Goal: Task Accomplishment & Management: Manage account settings

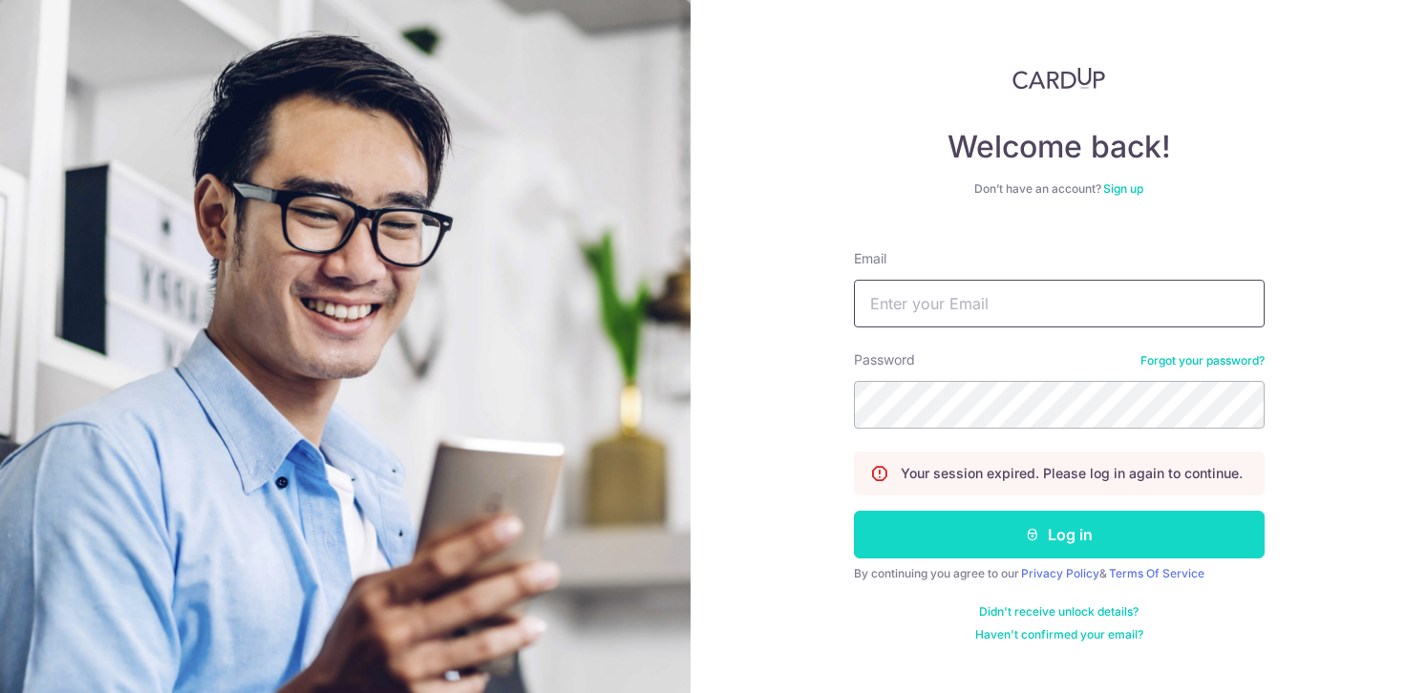
type input "[EMAIL_ADDRESS][DOMAIN_NAME]"
click at [1024, 545] on button "Log in" at bounding box center [1059, 535] width 411 height 48
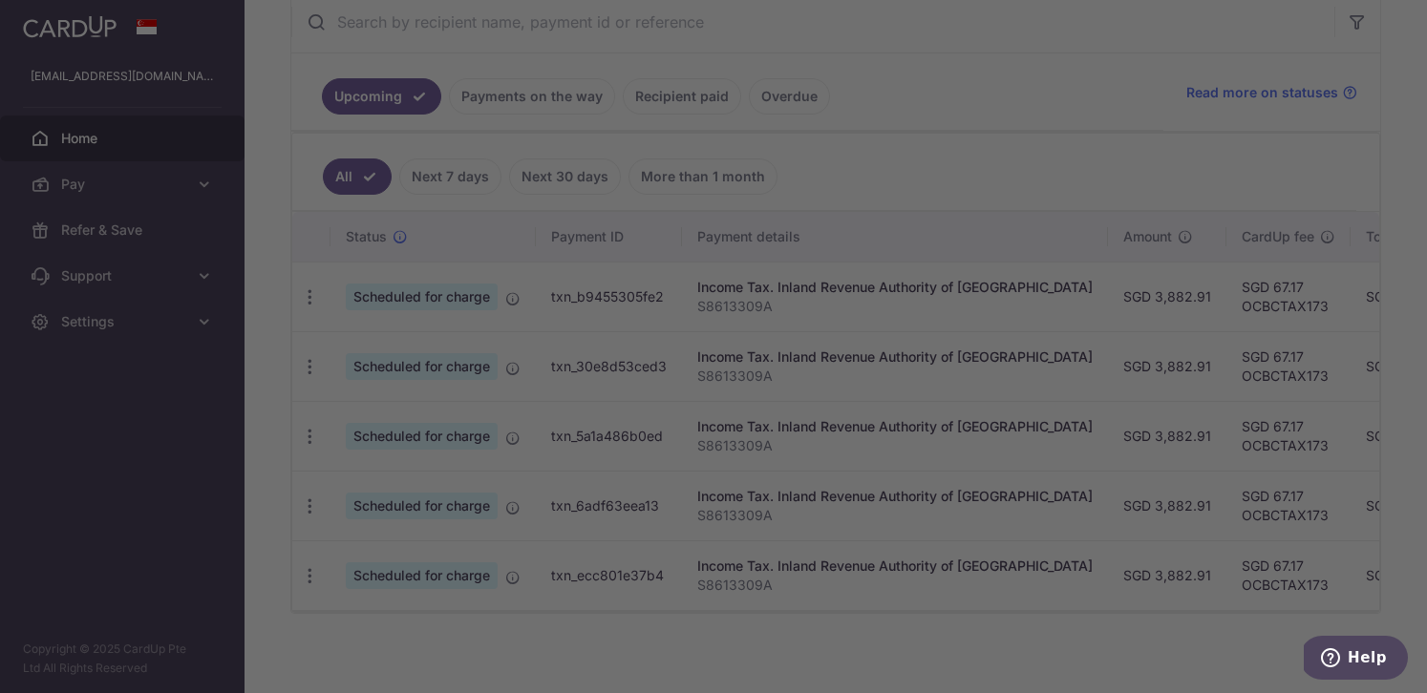
click at [306, 297] on div at bounding box center [720, 350] width 1441 height 700
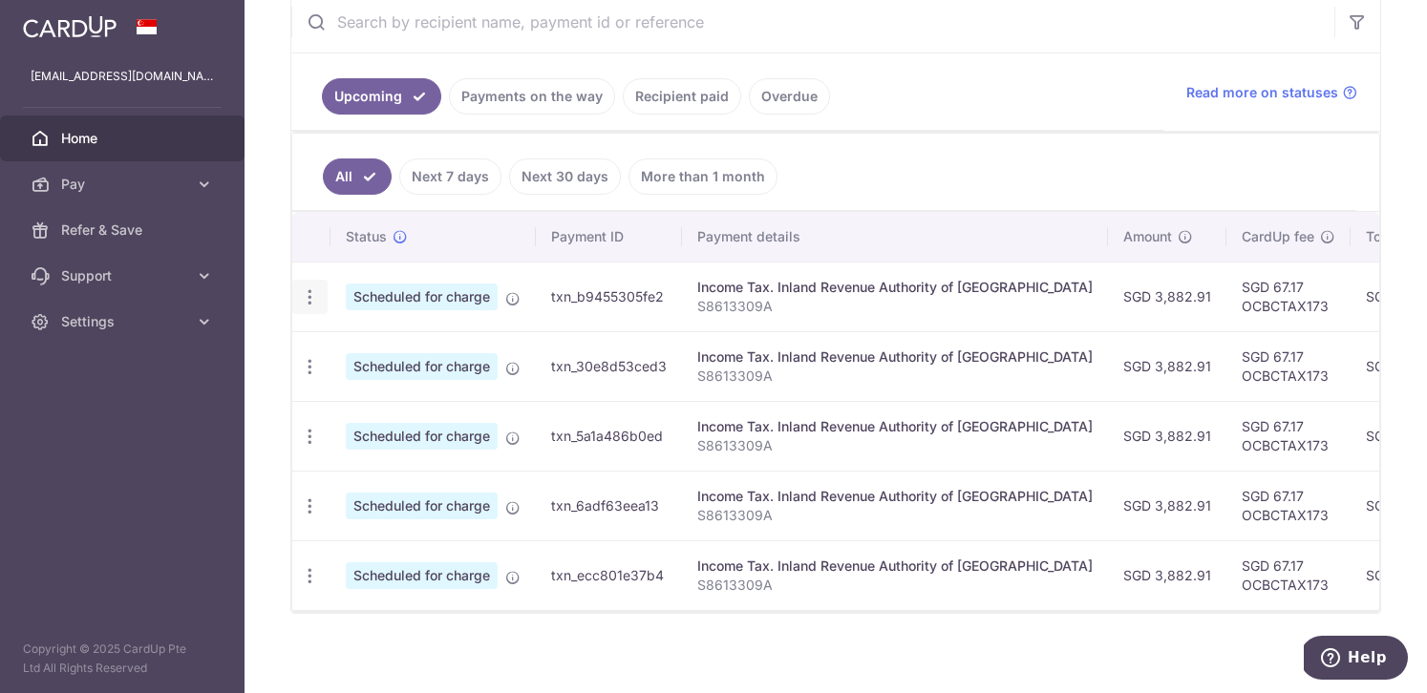
click at [310, 296] on icon "button" at bounding box center [310, 297] width 20 height 20
click at [396, 352] on span "Update payment" at bounding box center [412, 349] width 130 height 23
radio input "true"
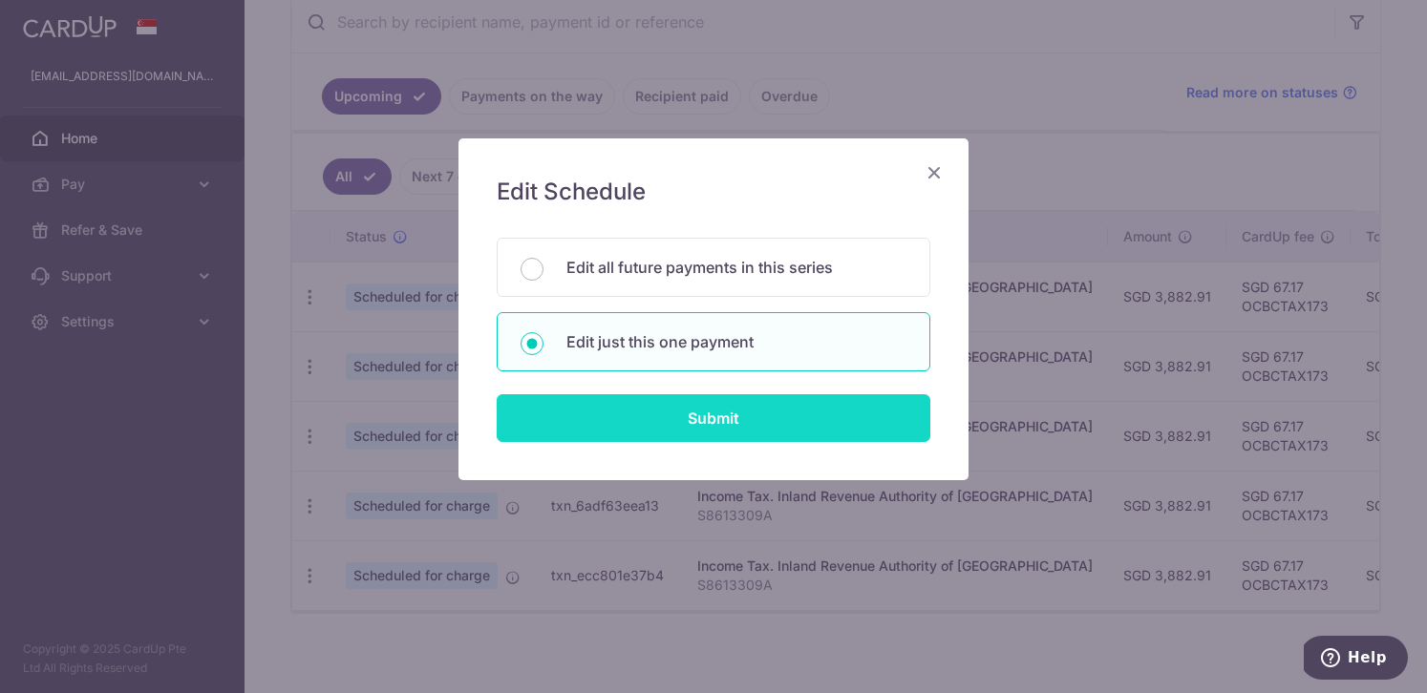
click at [701, 409] on input "Submit" at bounding box center [714, 418] width 434 height 48
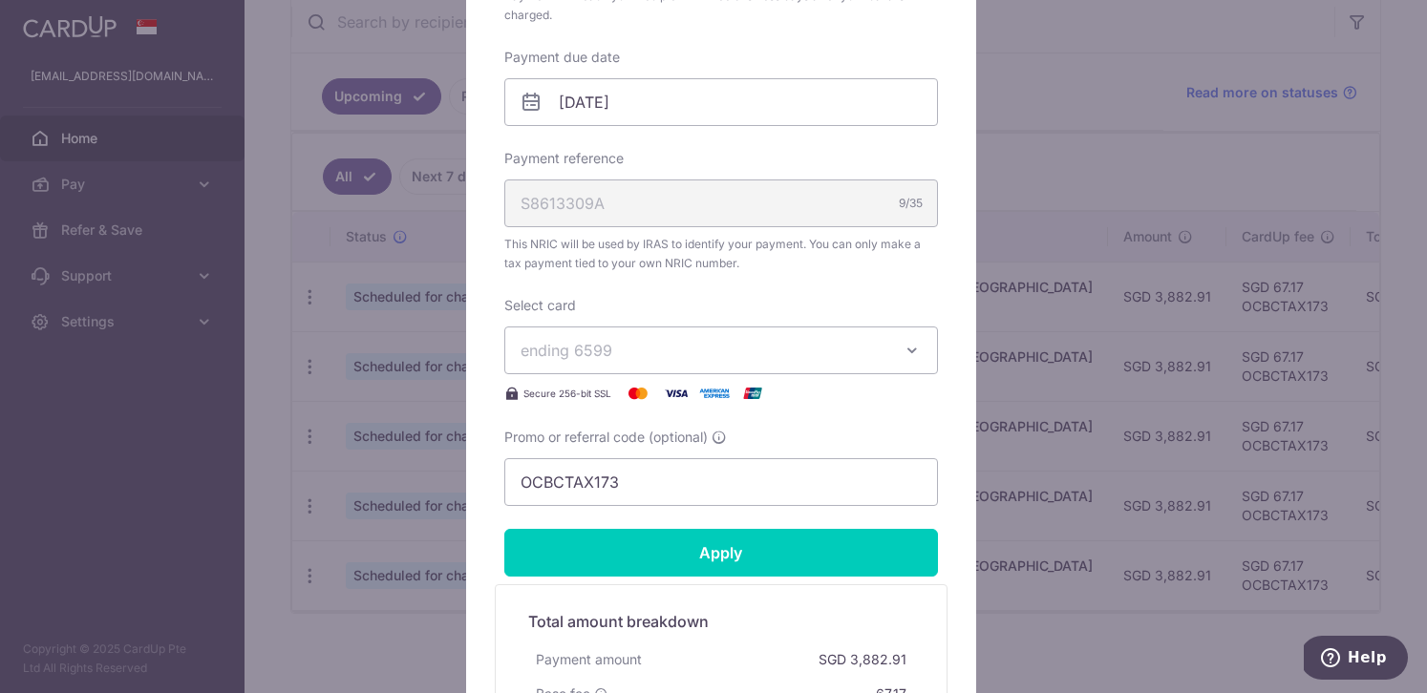
scroll to position [720, 0]
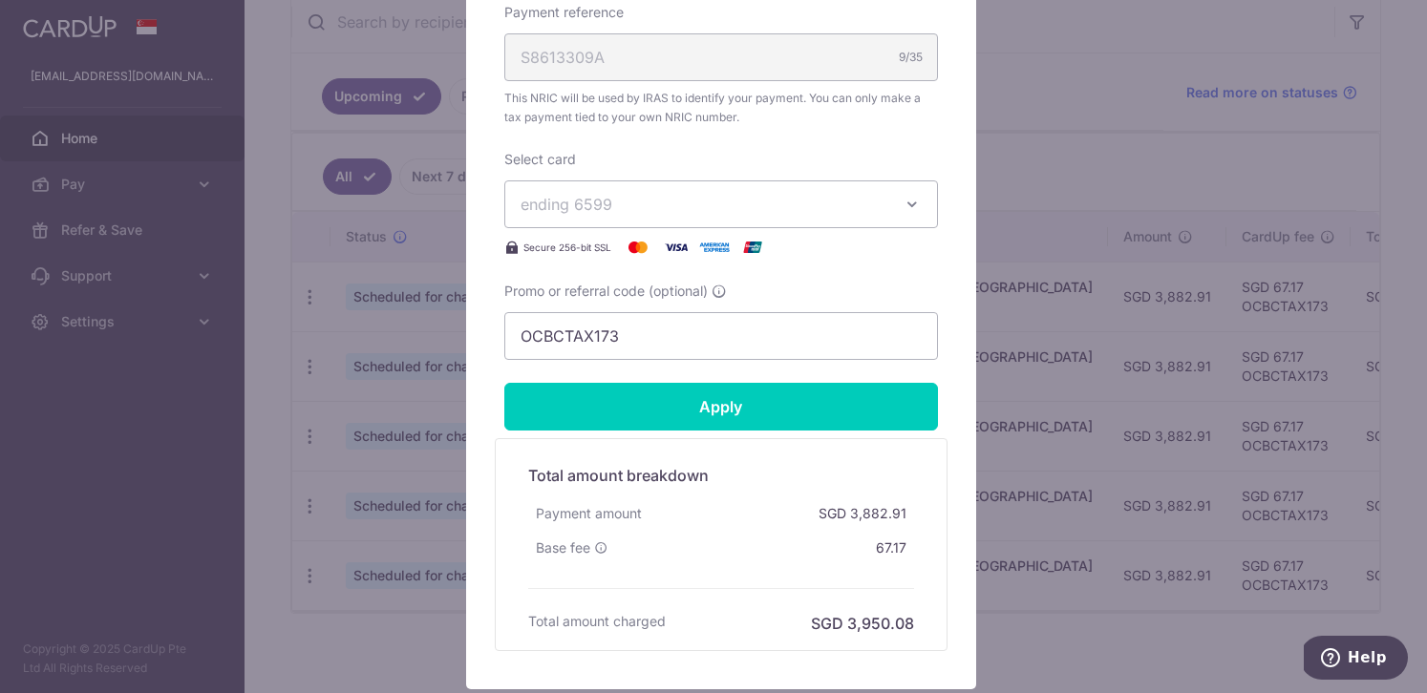
click at [903, 211] on icon "button" at bounding box center [912, 204] width 19 height 19
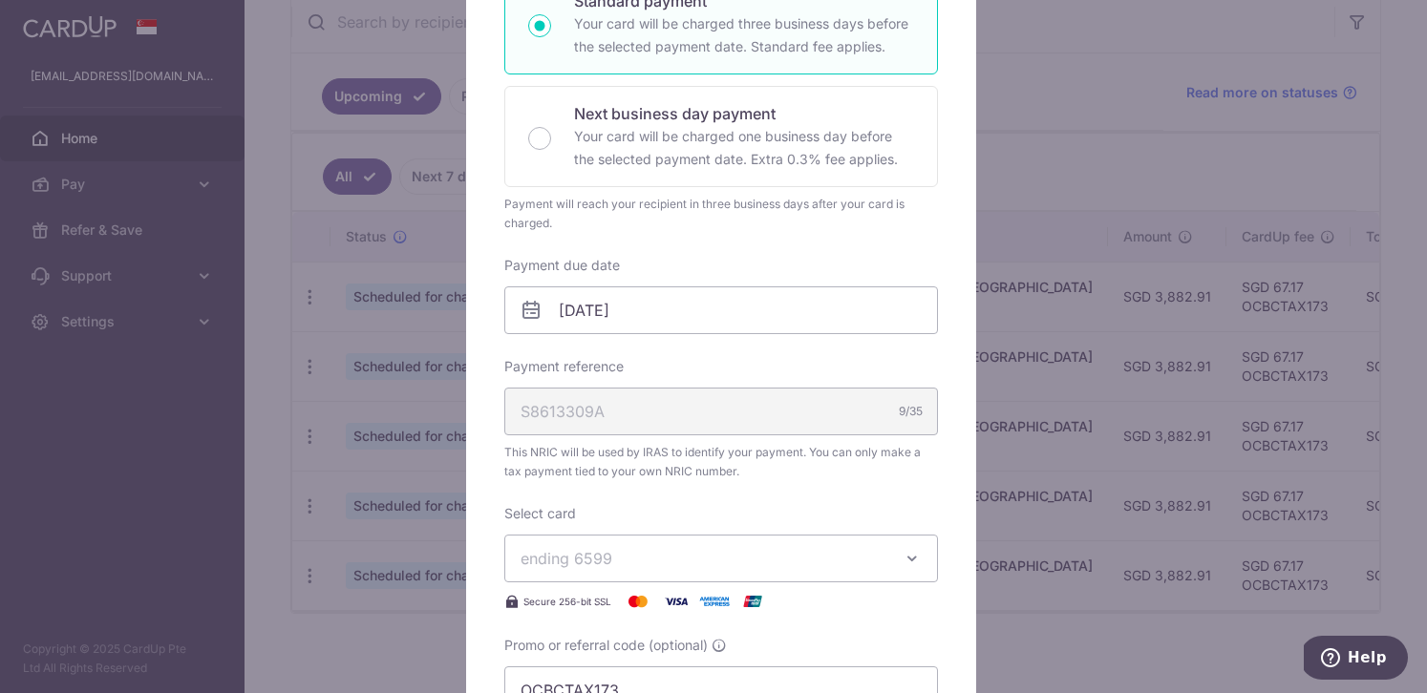
scroll to position [45, 0]
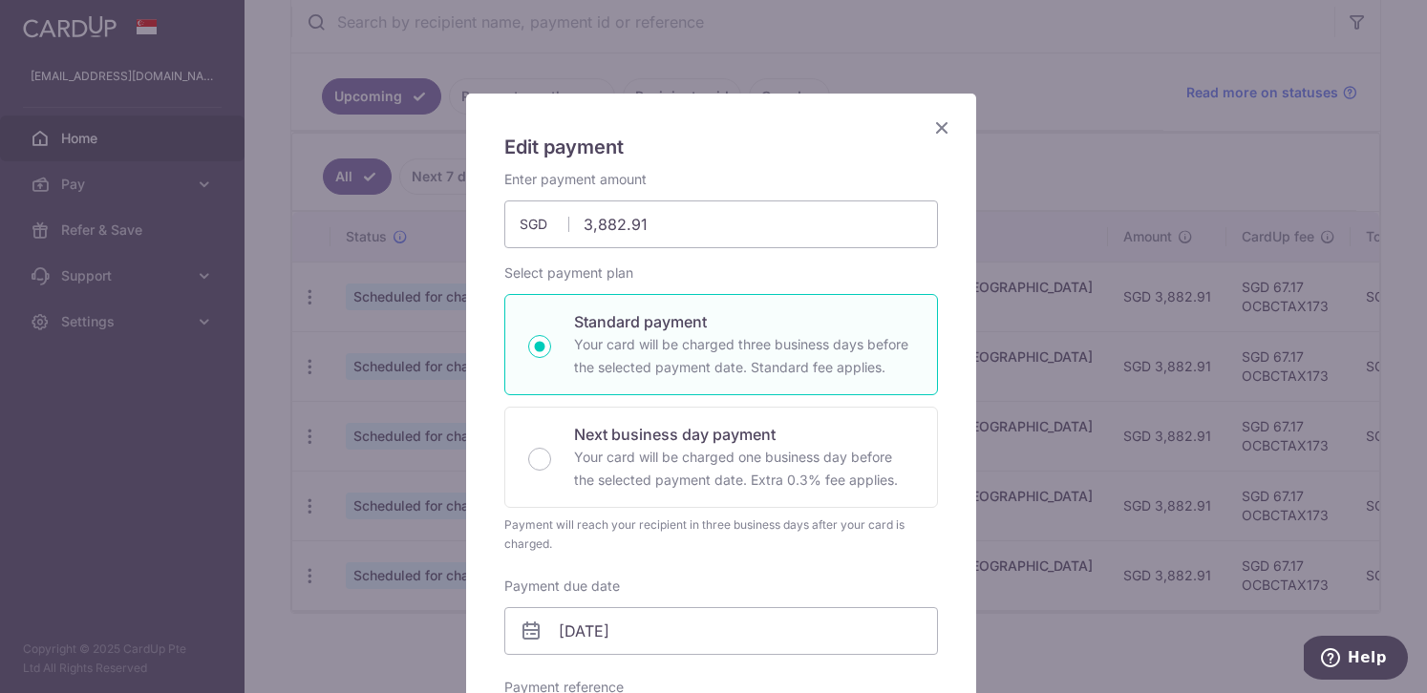
click at [933, 128] on icon "Close" at bounding box center [941, 128] width 23 height 24
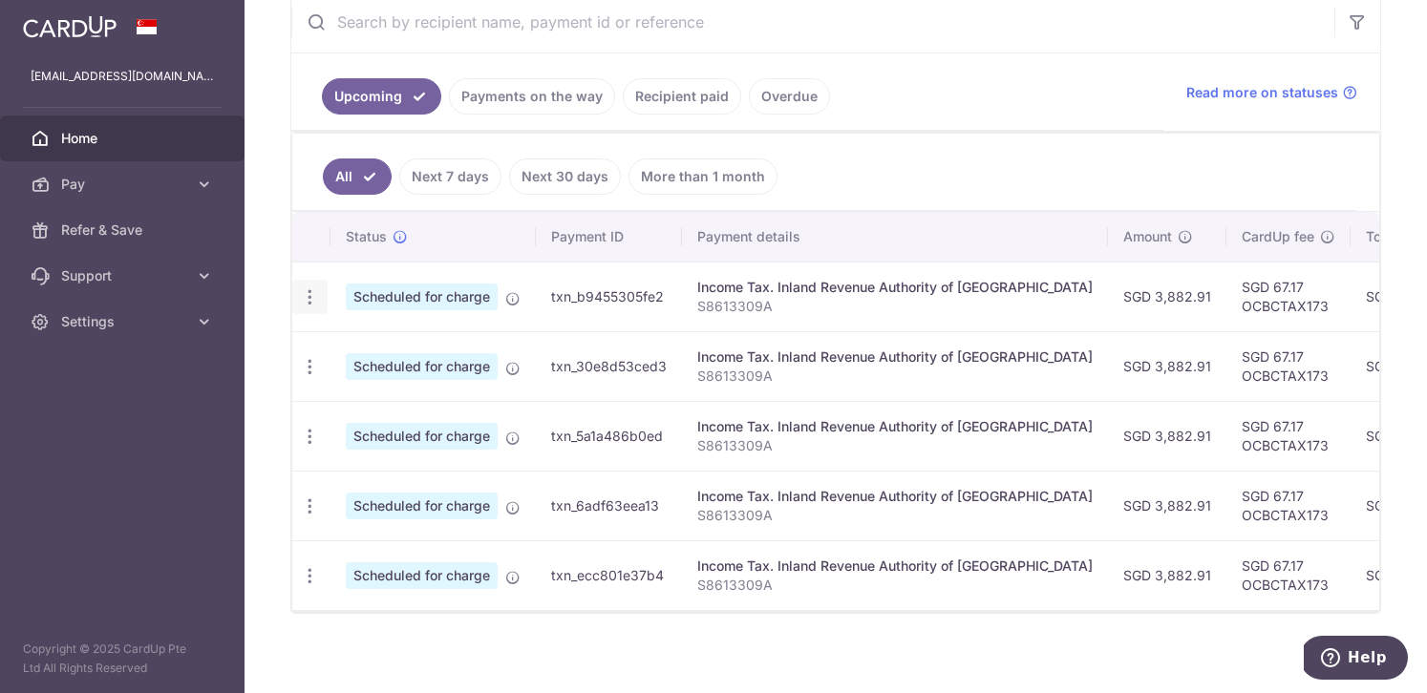
click at [314, 298] on icon "button" at bounding box center [310, 297] width 20 height 20
click at [400, 345] on span "Update payment" at bounding box center [412, 349] width 130 height 23
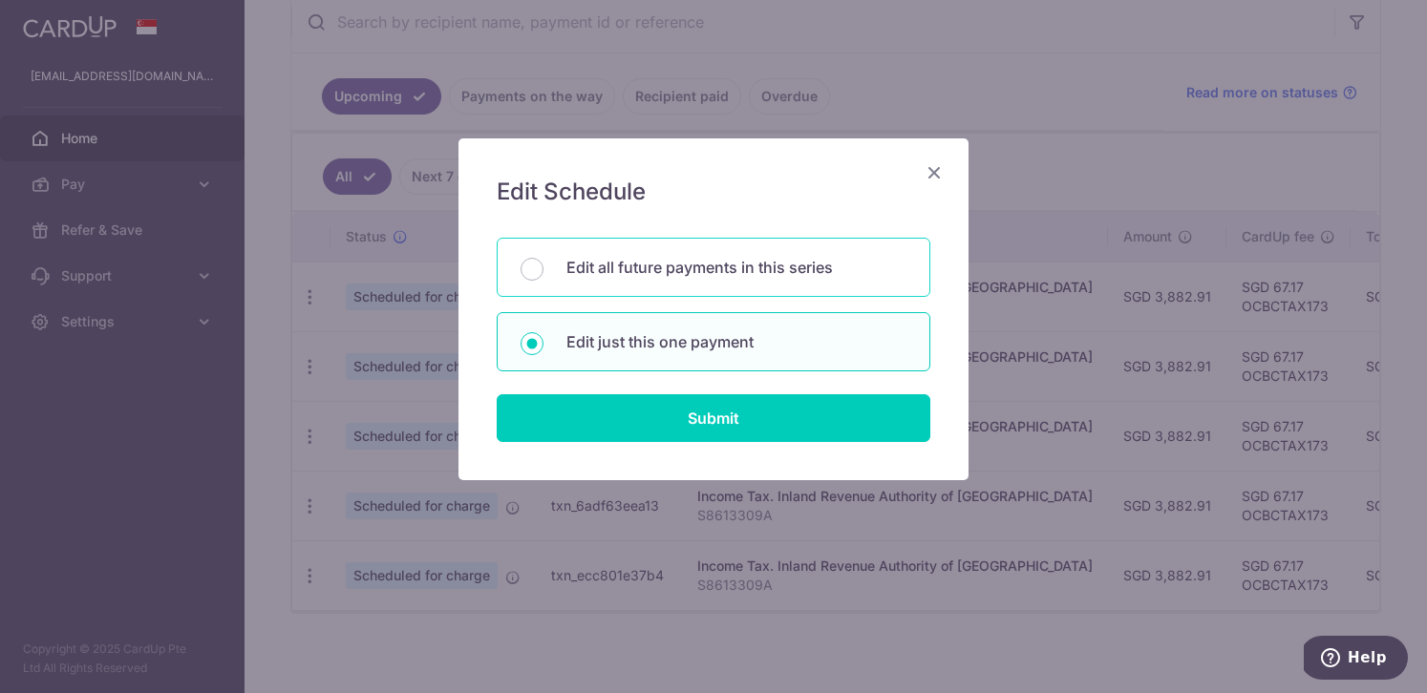
click at [672, 272] on p "Edit all future payments in this series" at bounding box center [736, 267] width 340 height 23
click at [543, 272] on input "Edit all future payments in this series" at bounding box center [532, 269] width 23 height 23
radio input "true"
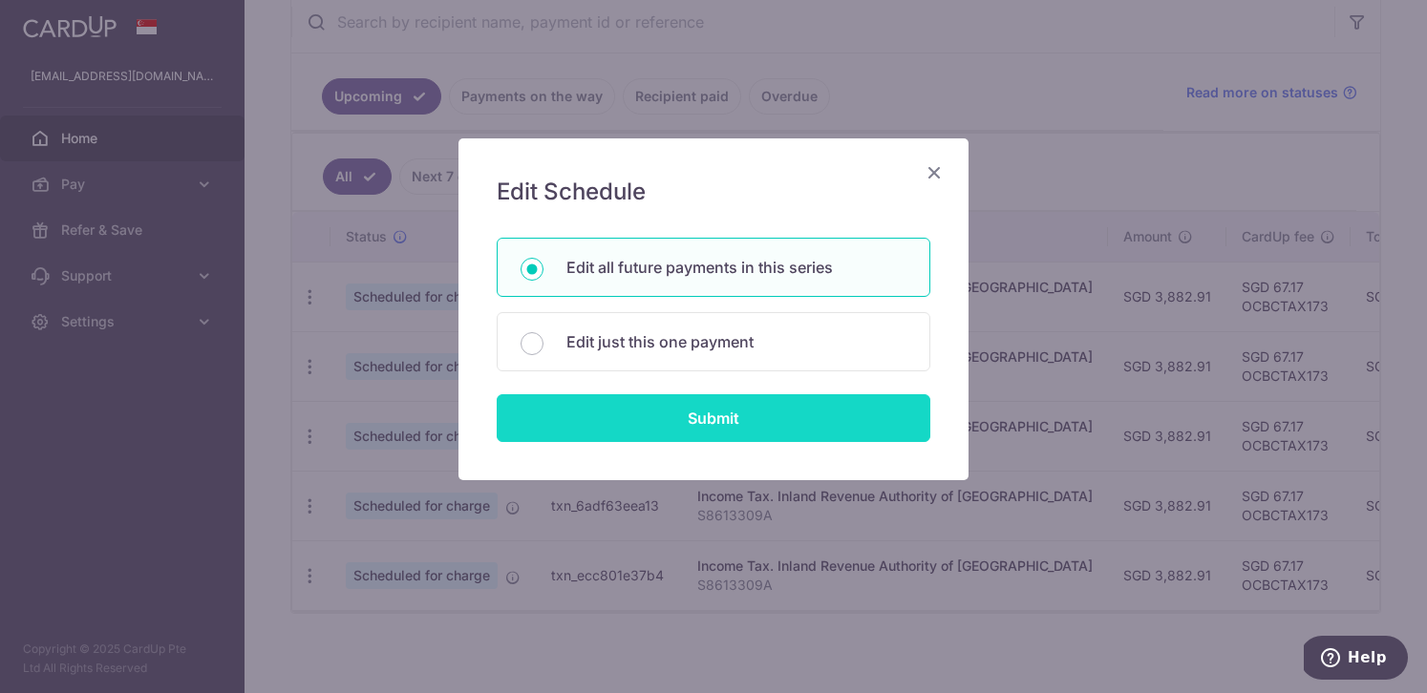
click at [654, 425] on input "Submit" at bounding box center [714, 418] width 434 height 48
radio input "true"
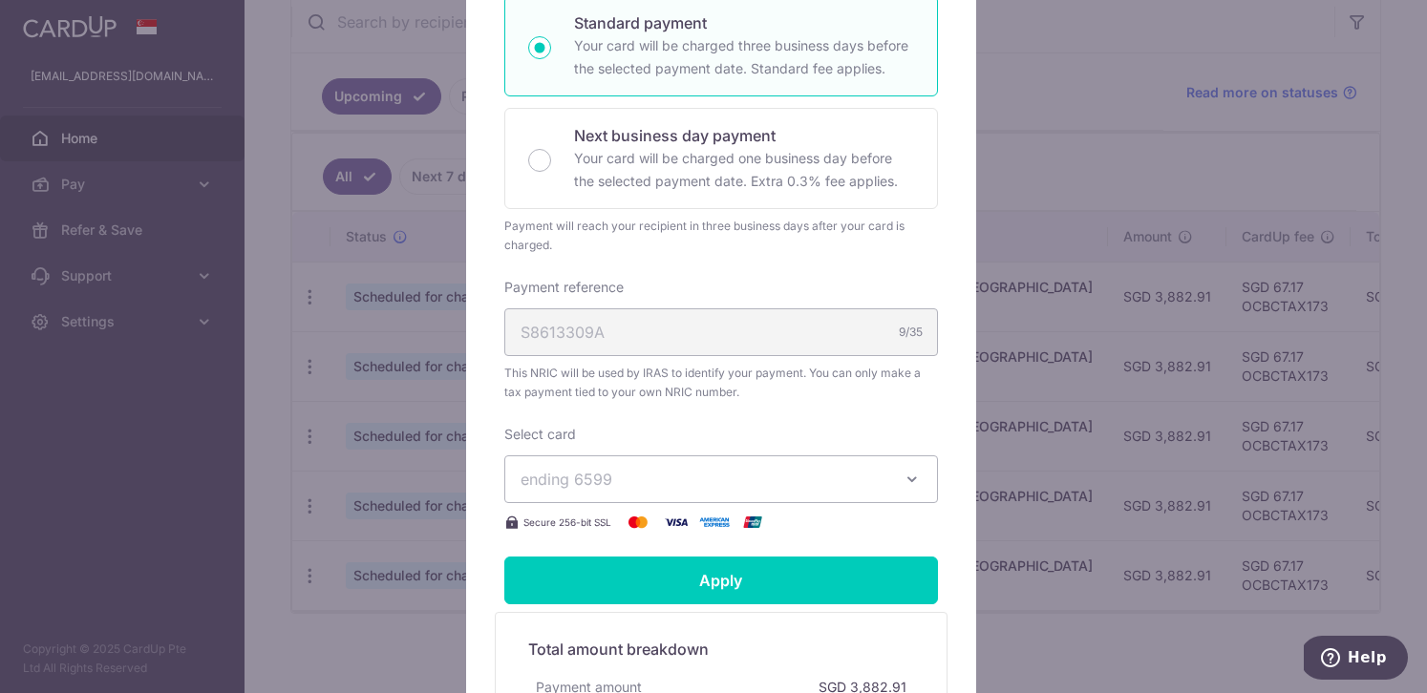
scroll to position [525, 0]
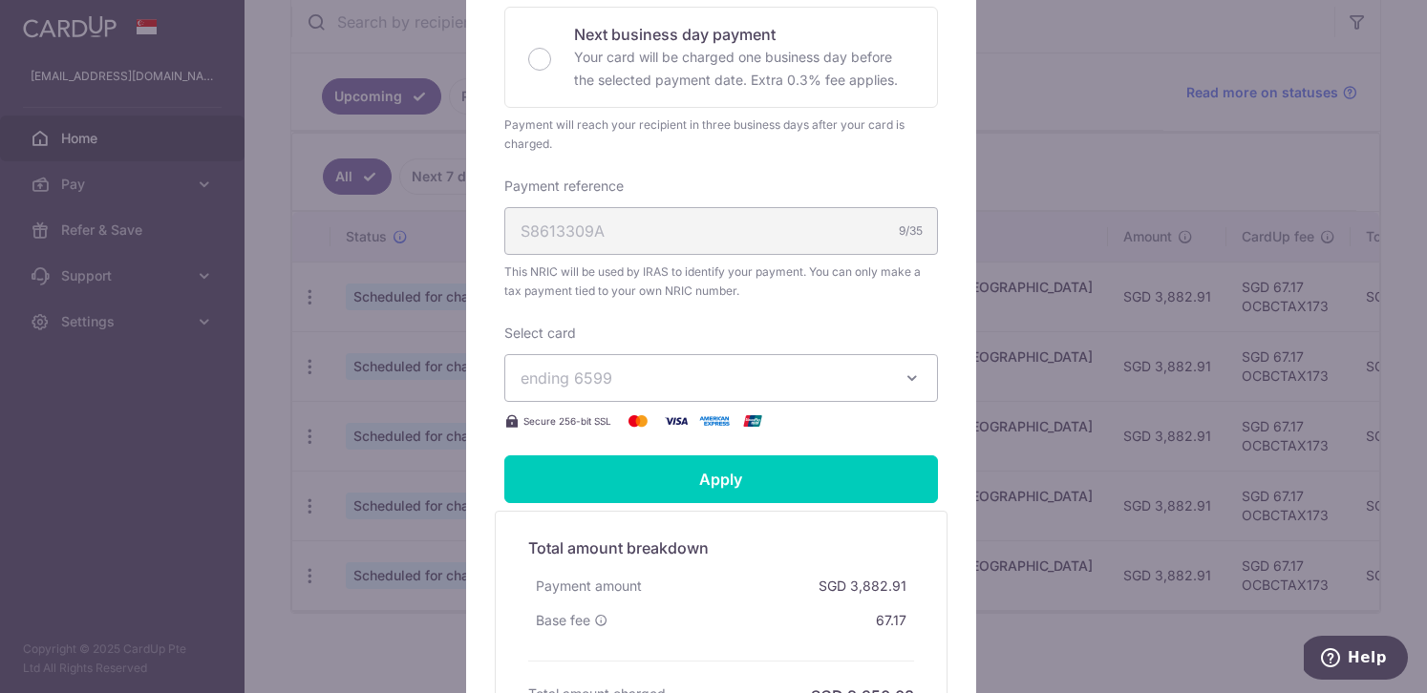
click at [877, 381] on span "ending 6599" at bounding box center [704, 378] width 367 height 23
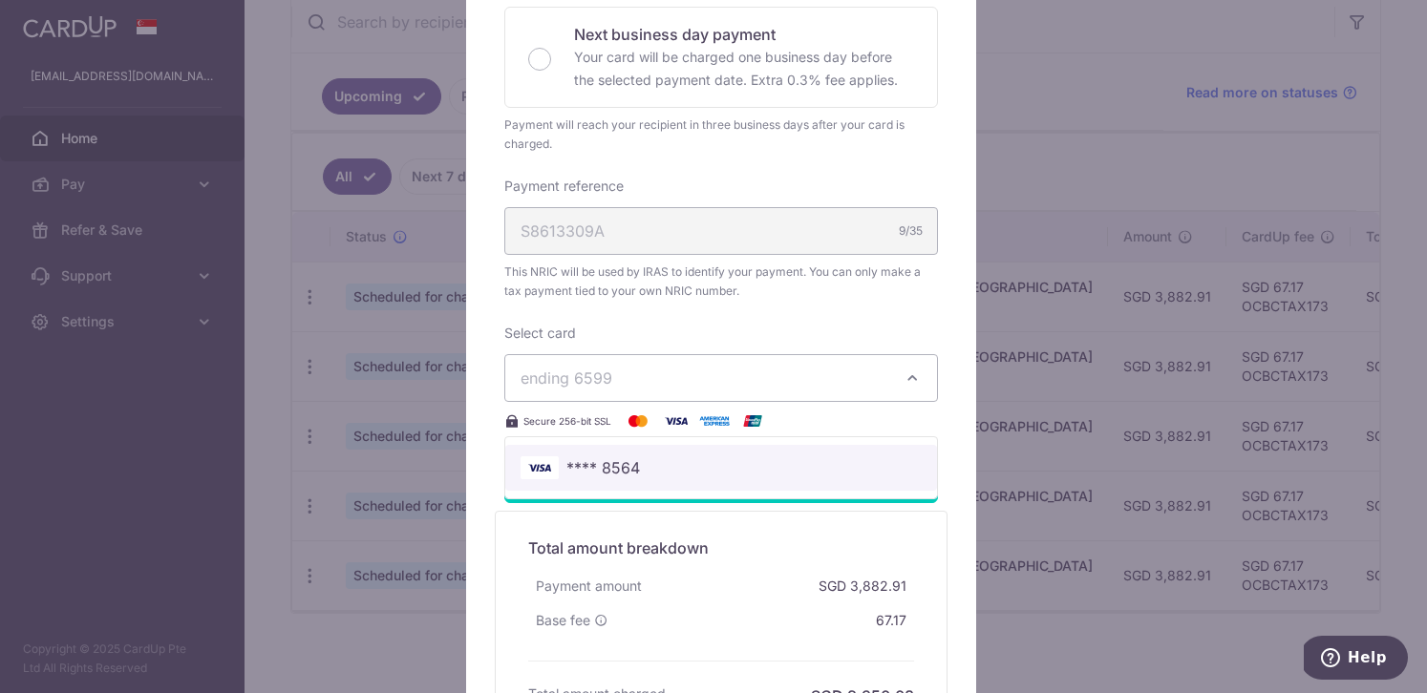
click at [618, 461] on span "**** 8564" at bounding box center [603, 468] width 74 height 23
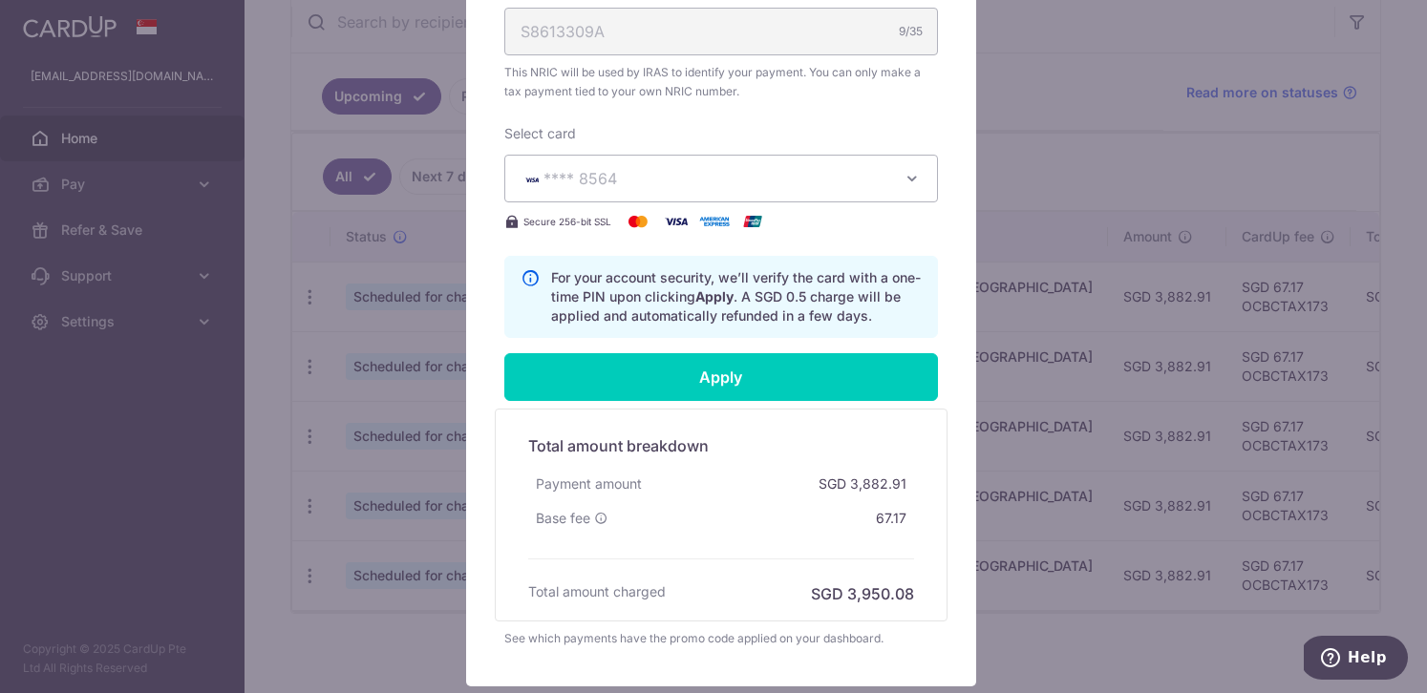
scroll to position [724, 0]
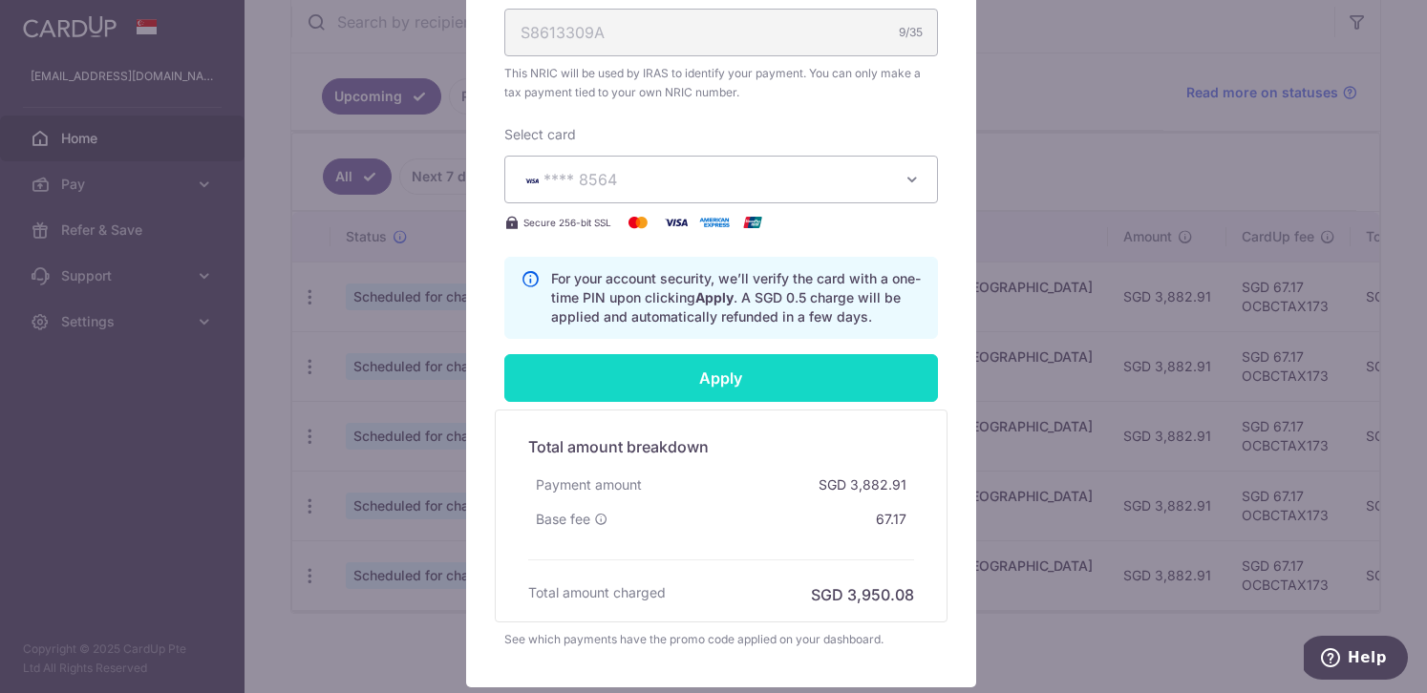
click at [747, 385] on input "Apply" at bounding box center [721, 378] width 434 height 48
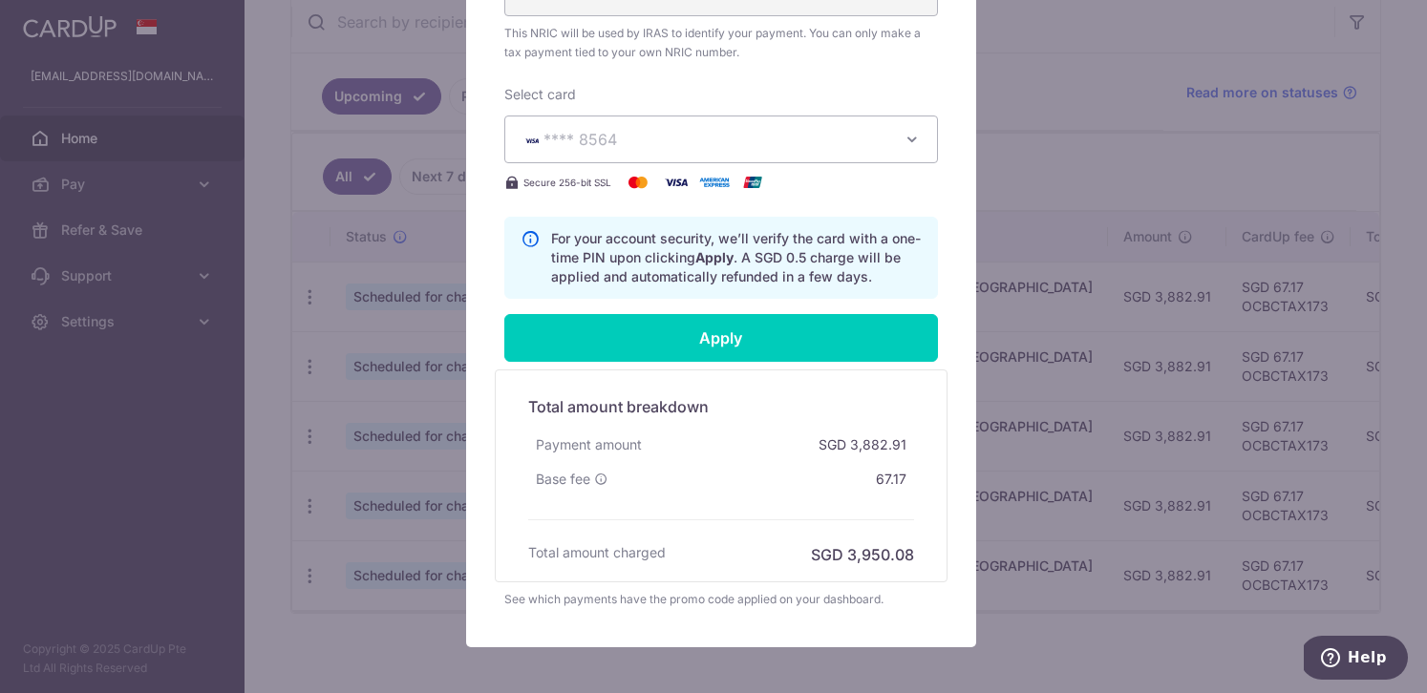
scroll to position [857, 0]
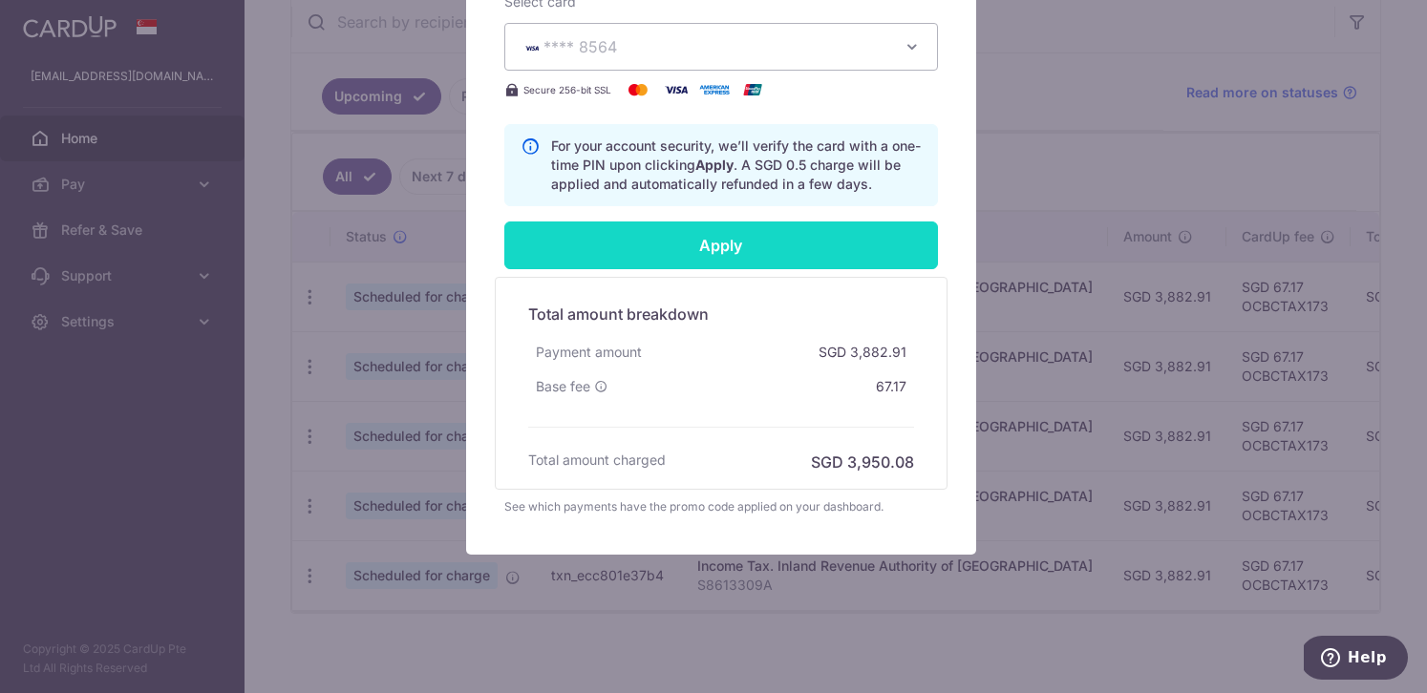
click at [705, 249] on input "Apply" at bounding box center [721, 246] width 434 height 48
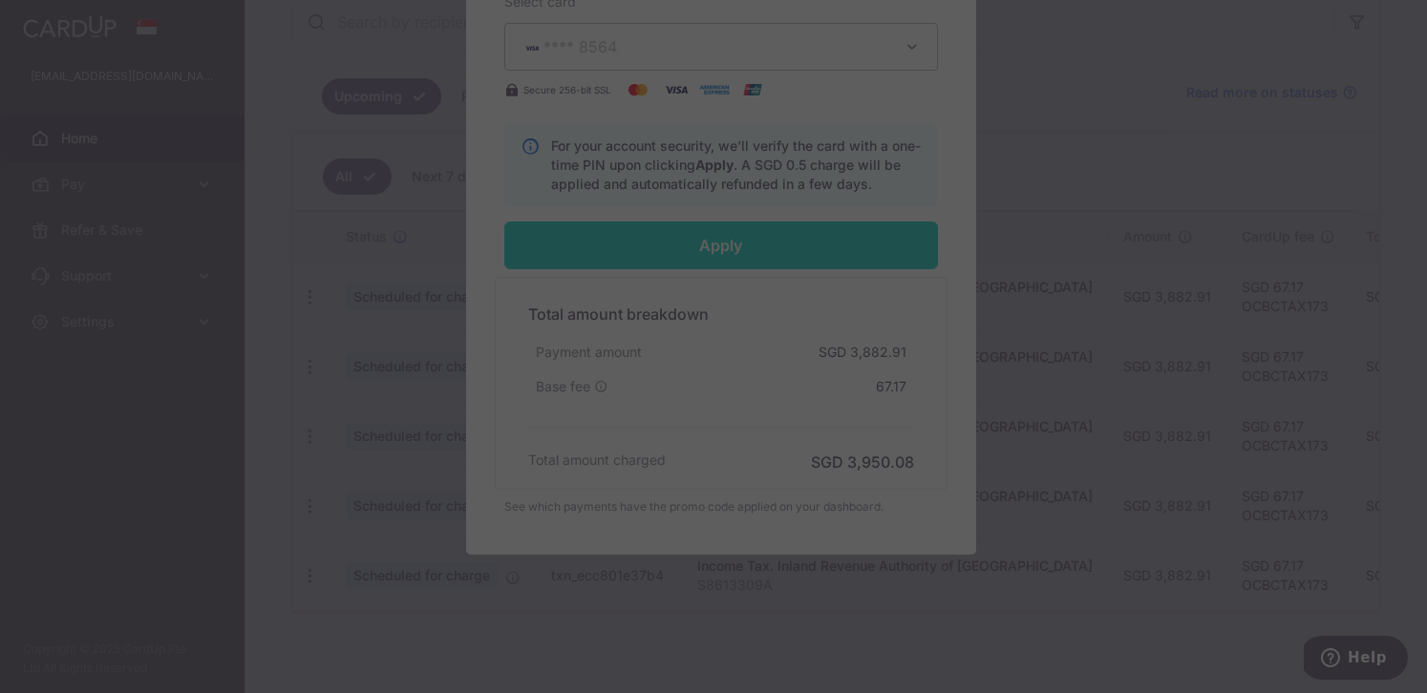
type input "Successfully Applied"
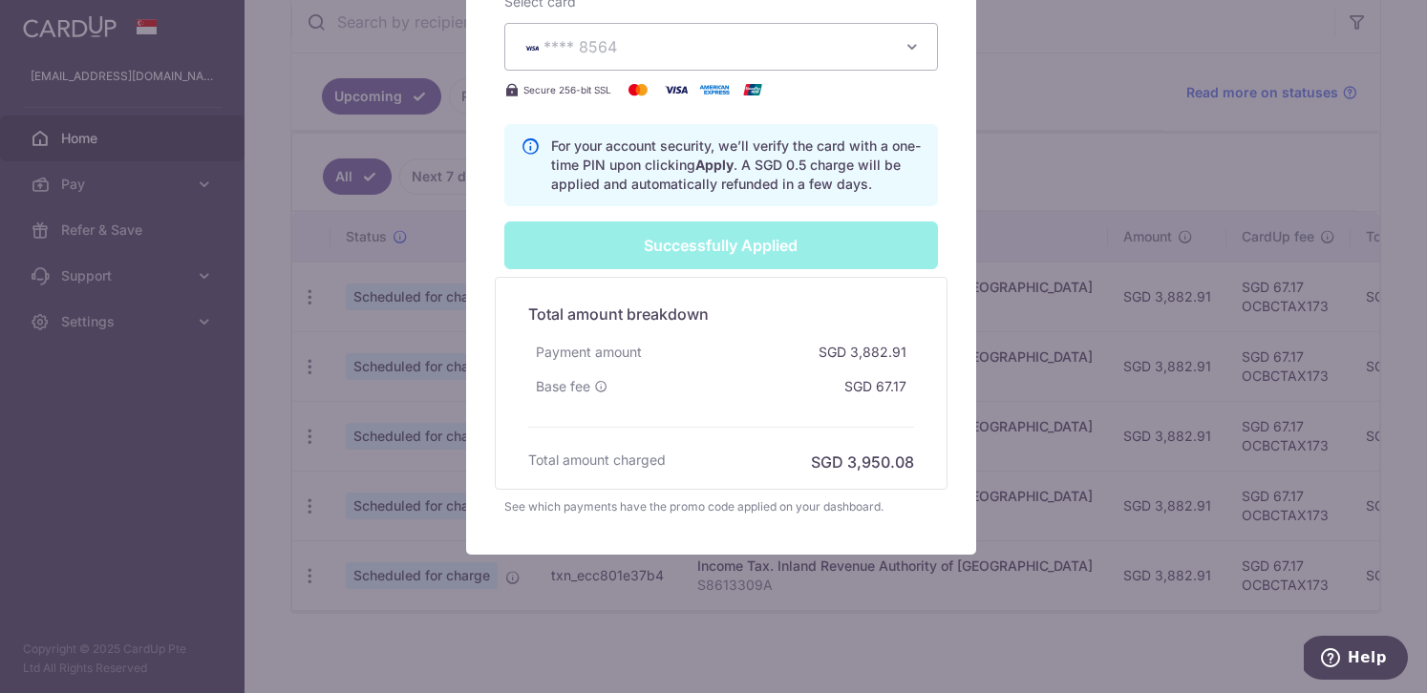
click at [1001, 156] on div "Edit payment By clicking apply, you will make changes to all 5 payments to Inla…" at bounding box center [713, 346] width 1427 height 693
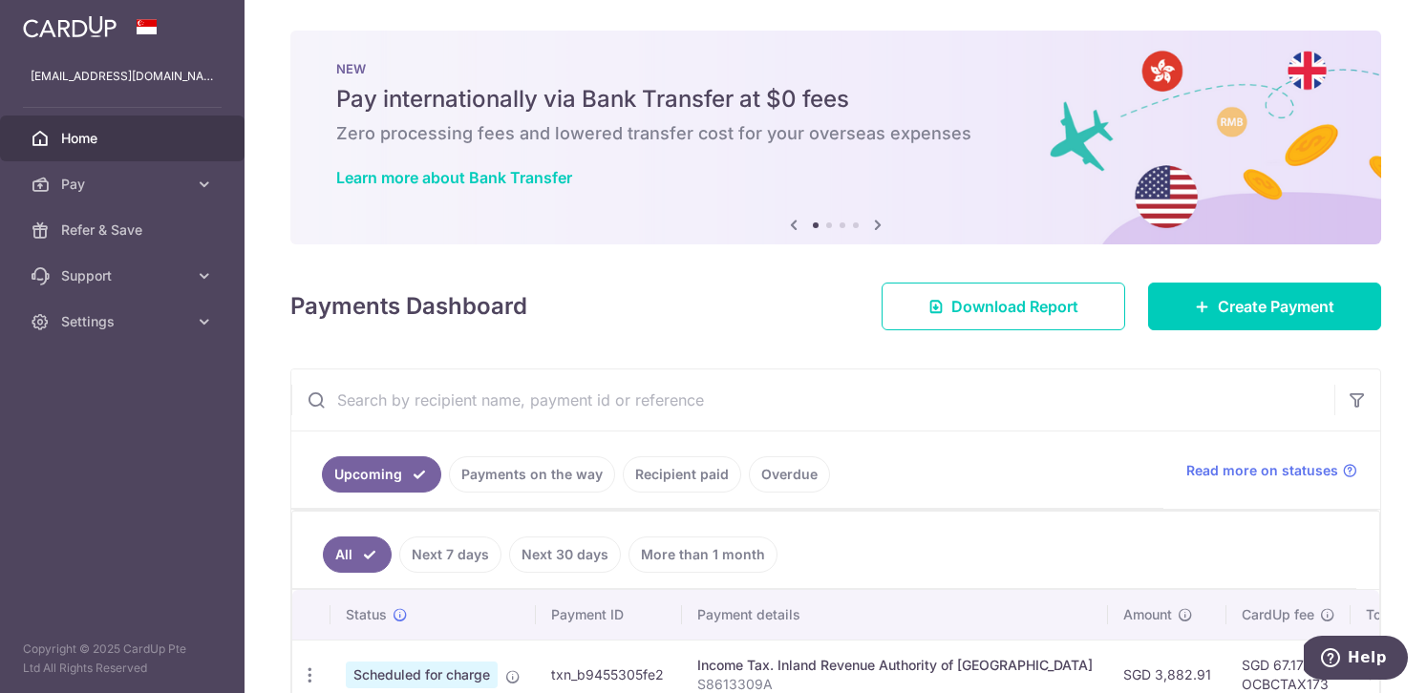
scroll to position [389, 0]
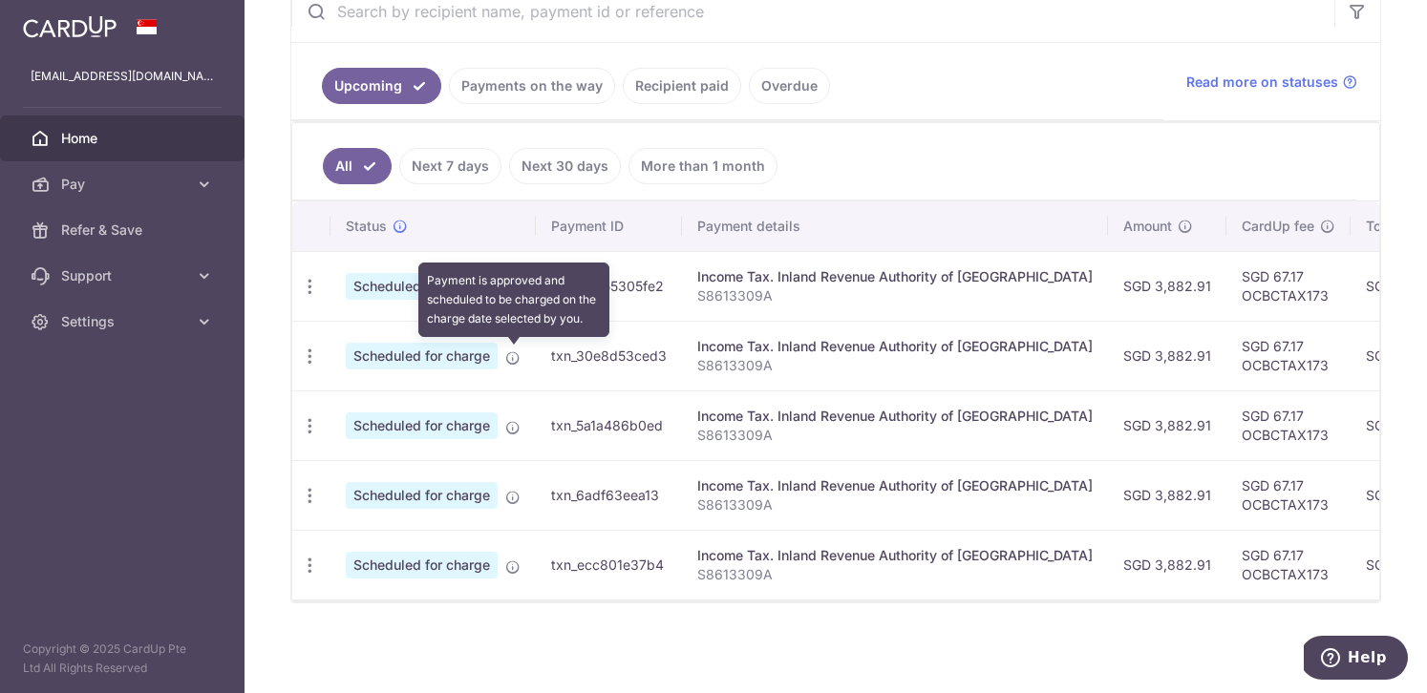
click at [509, 356] on icon at bounding box center [512, 358] width 15 height 15
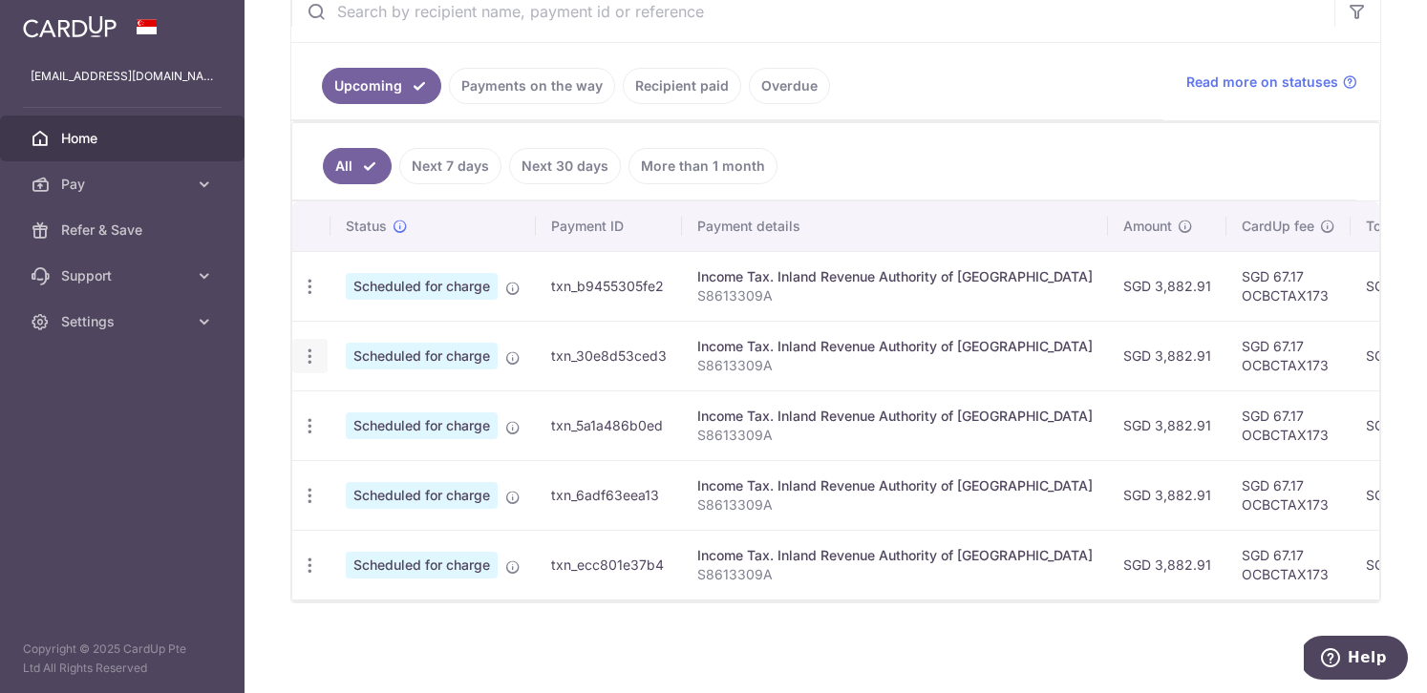
click at [311, 359] on icon "button" at bounding box center [310, 357] width 20 height 20
click at [362, 402] on span "Update payment" at bounding box center [412, 408] width 130 height 23
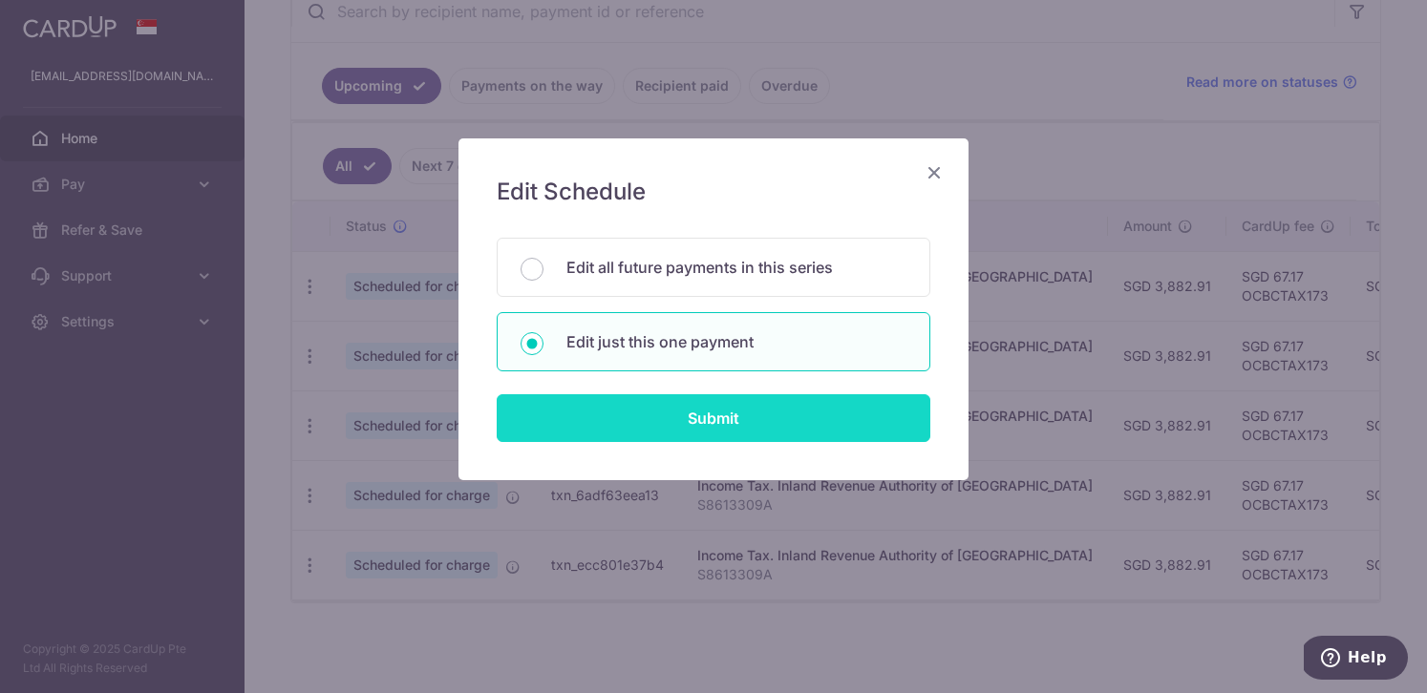
click at [707, 418] on input "Submit" at bounding box center [714, 418] width 434 height 48
radio input "true"
type input "3,882.91"
type input "[DATE]"
type input "S8613309A"
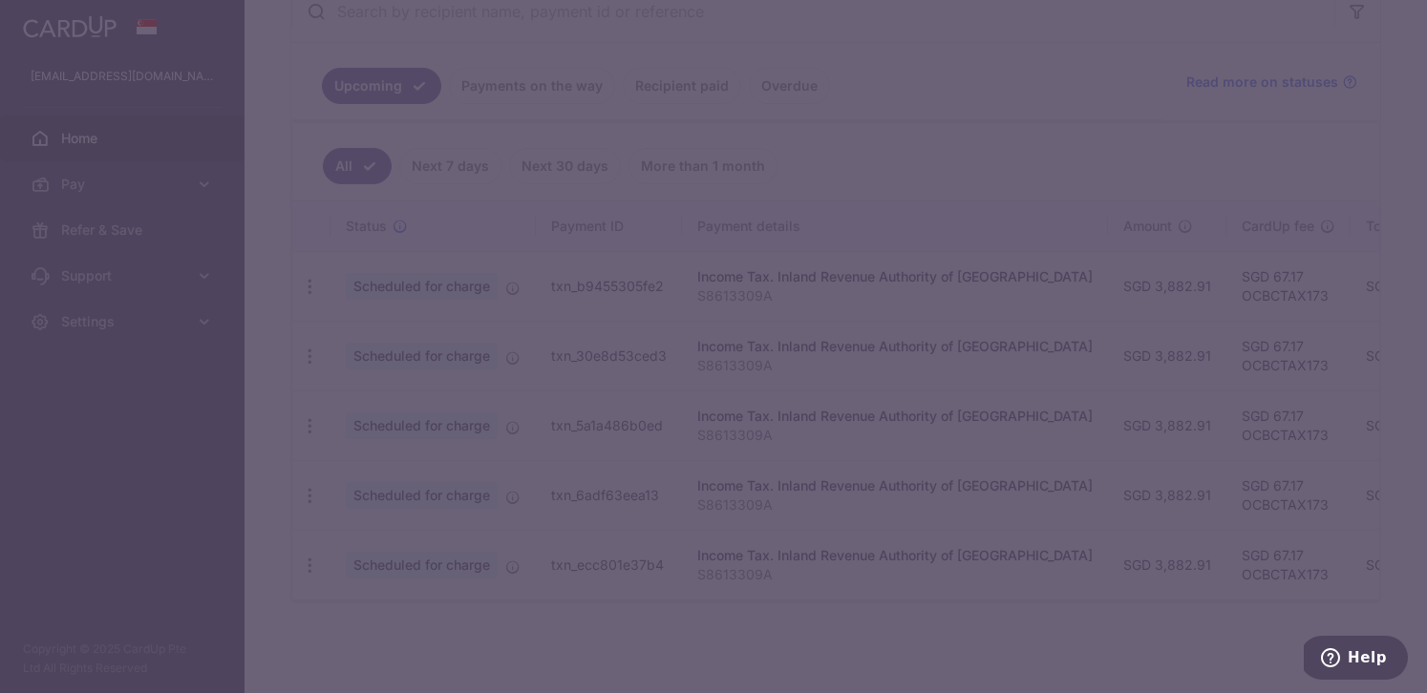
type input "OCBCTAX173"
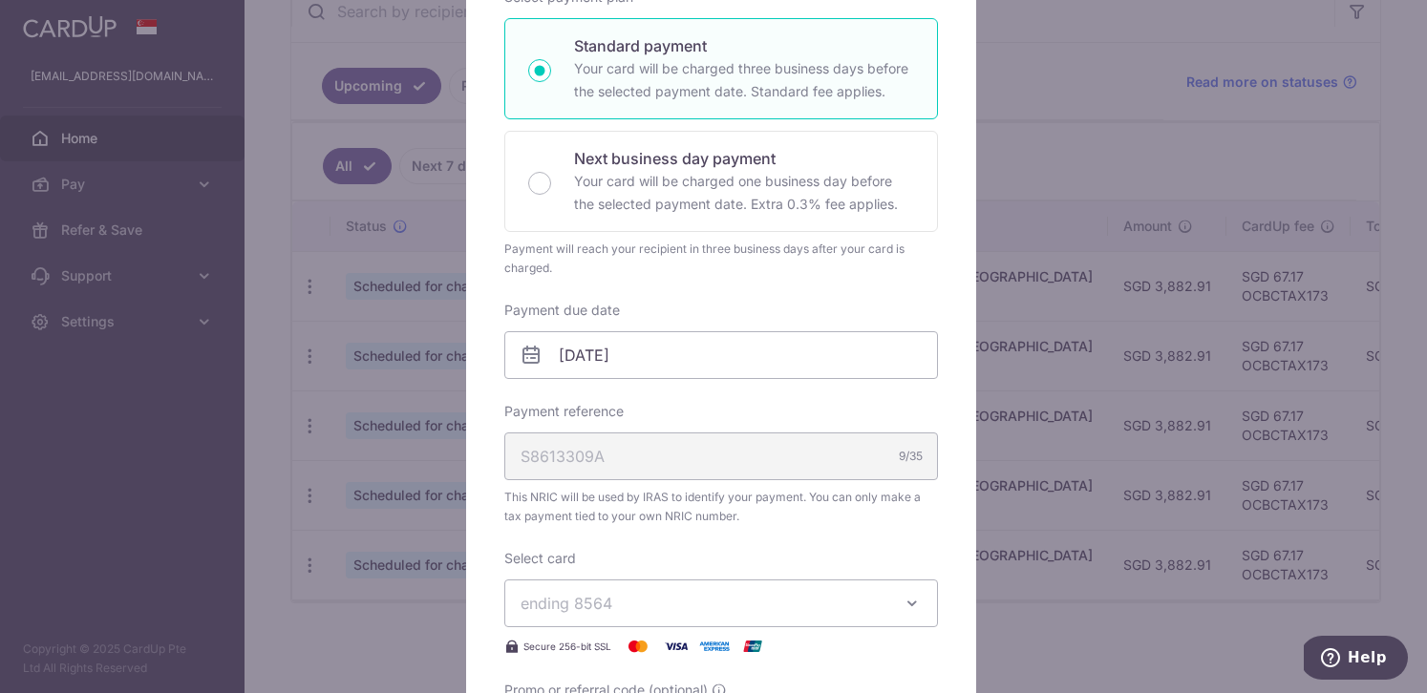
scroll to position [0, 0]
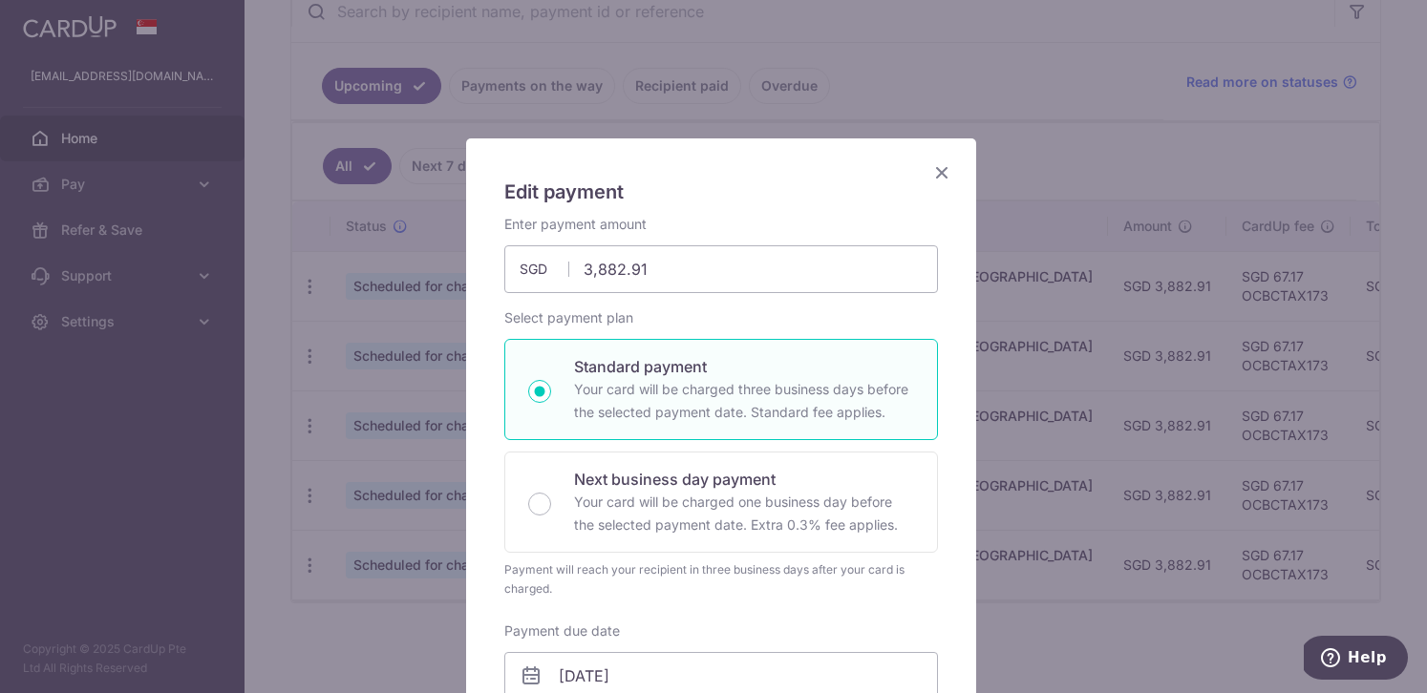
click at [932, 175] on icon "Close" at bounding box center [941, 172] width 23 height 24
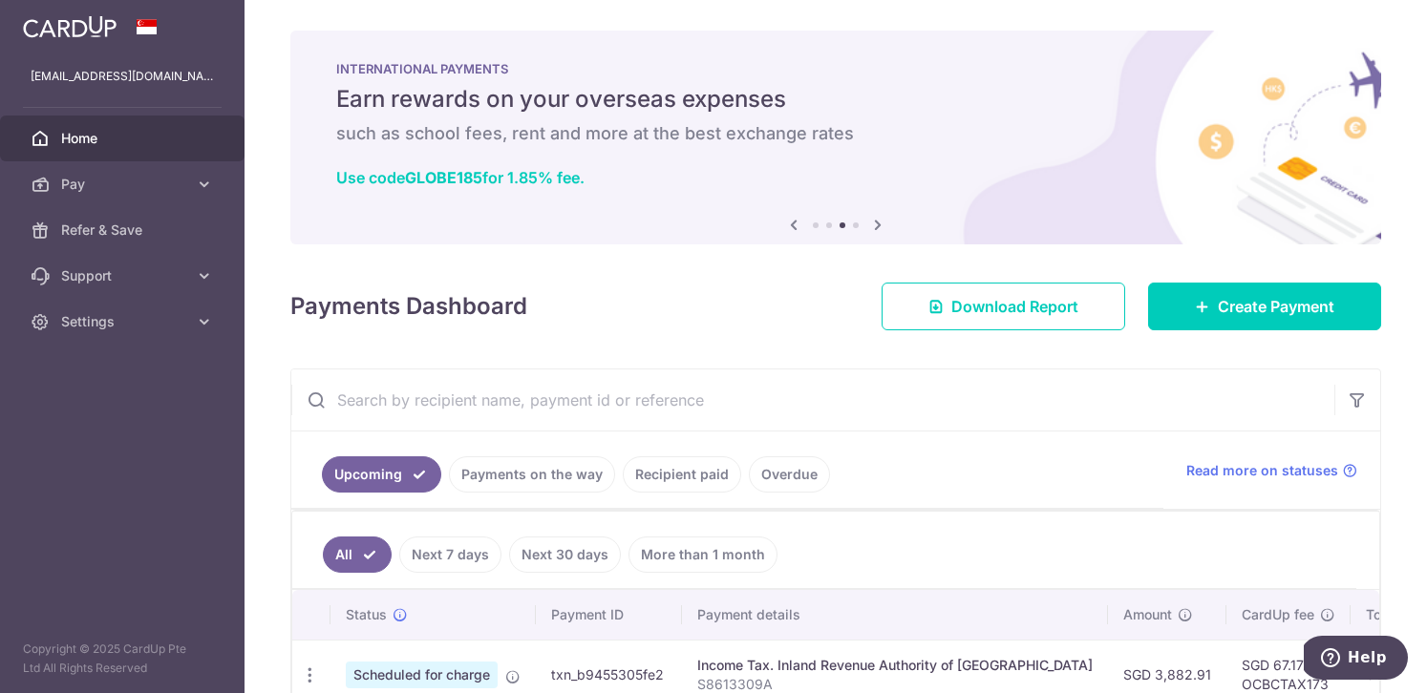
click at [873, 229] on icon at bounding box center [877, 225] width 23 height 24
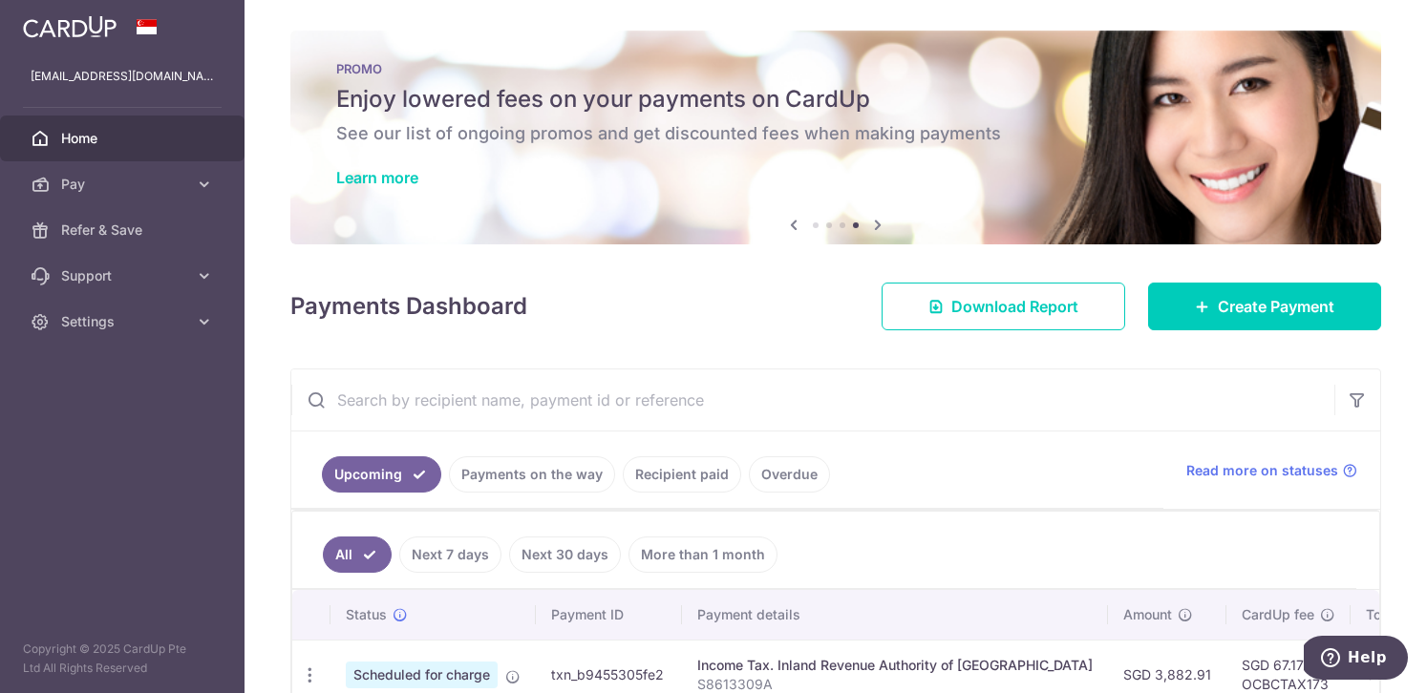
click at [791, 230] on icon at bounding box center [793, 225] width 23 height 24
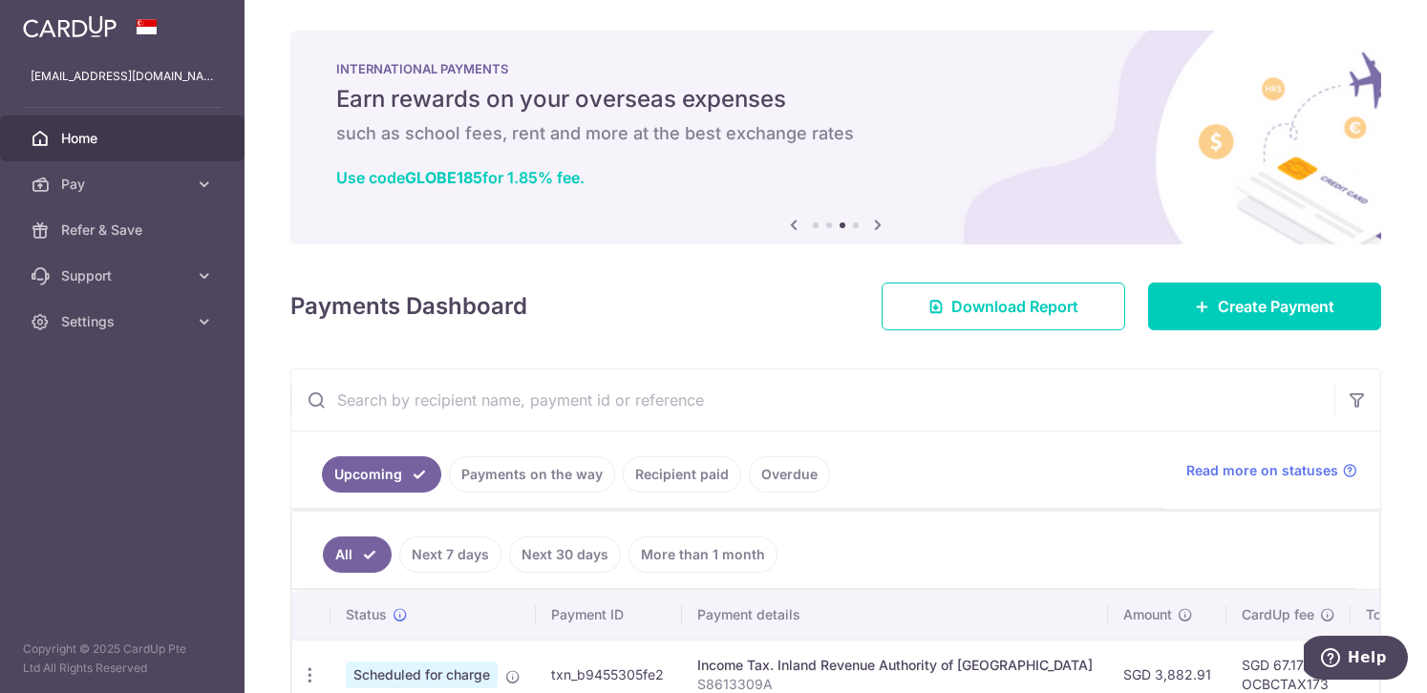
click at [791, 230] on icon at bounding box center [793, 225] width 23 height 24
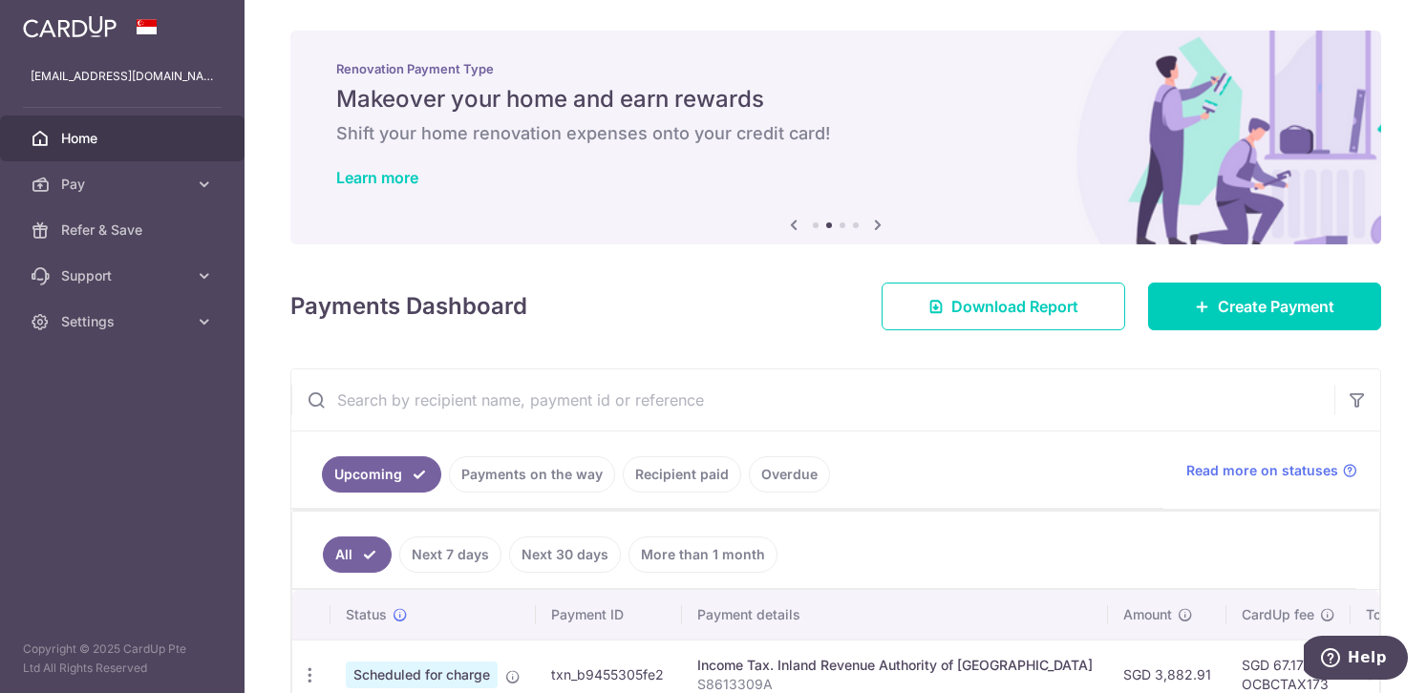
click at [791, 230] on icon at bounding box center [793, 225] width 23 height 24
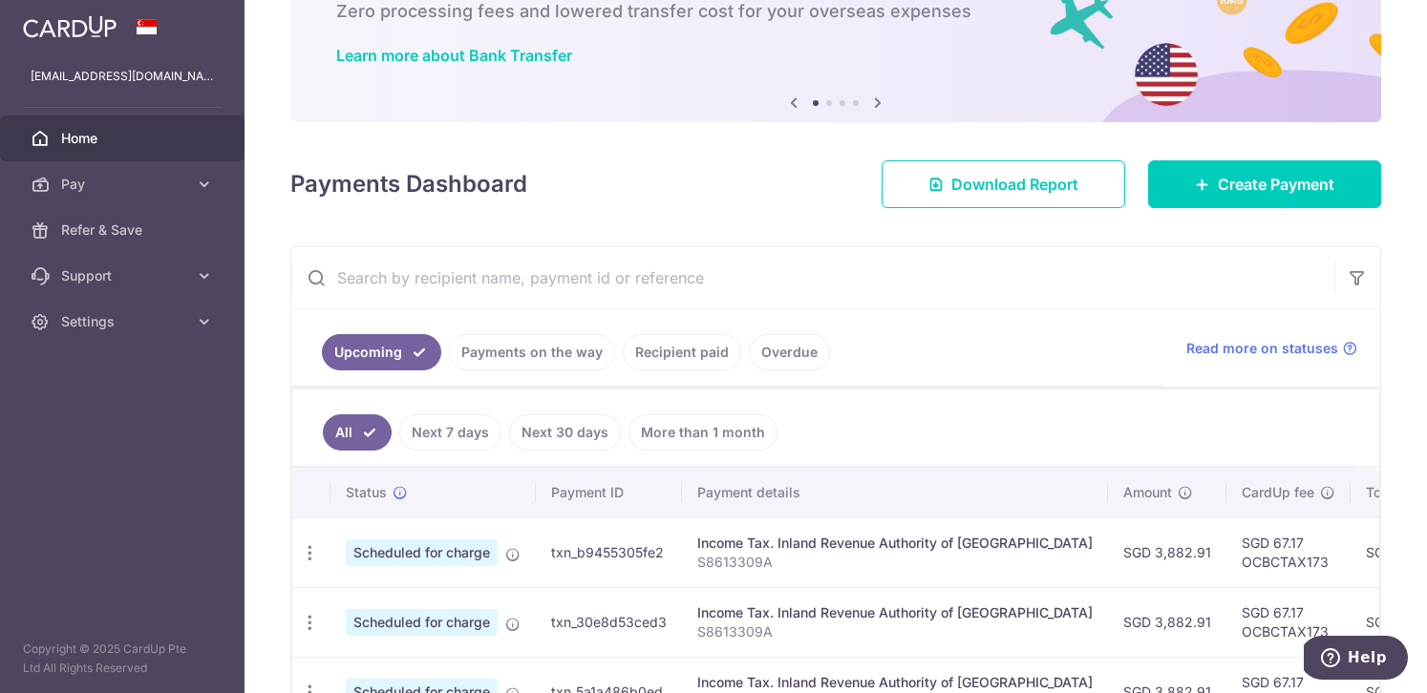
scroll to position [358, 0]
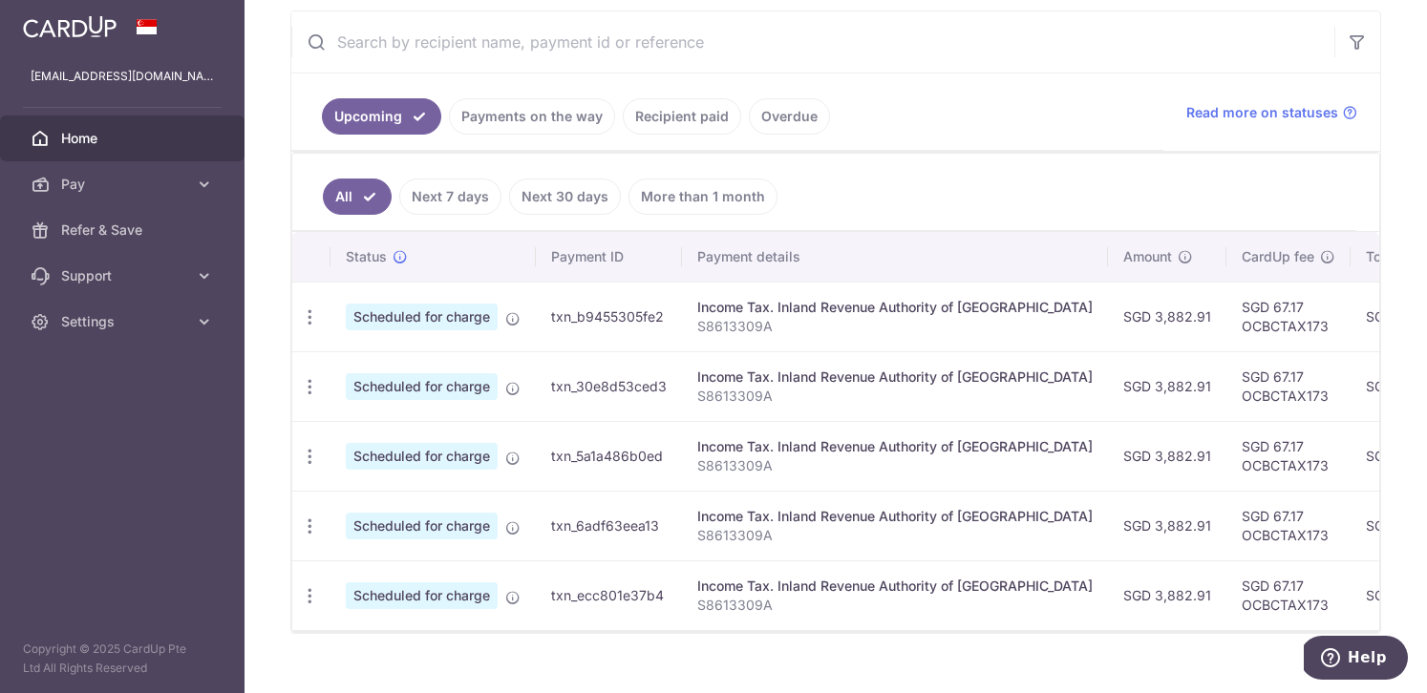
click at [966, 187] on ul "All Next 7 days Next 30 days More than 1 month" at bounding box center [824, 192] width 1064 height 77
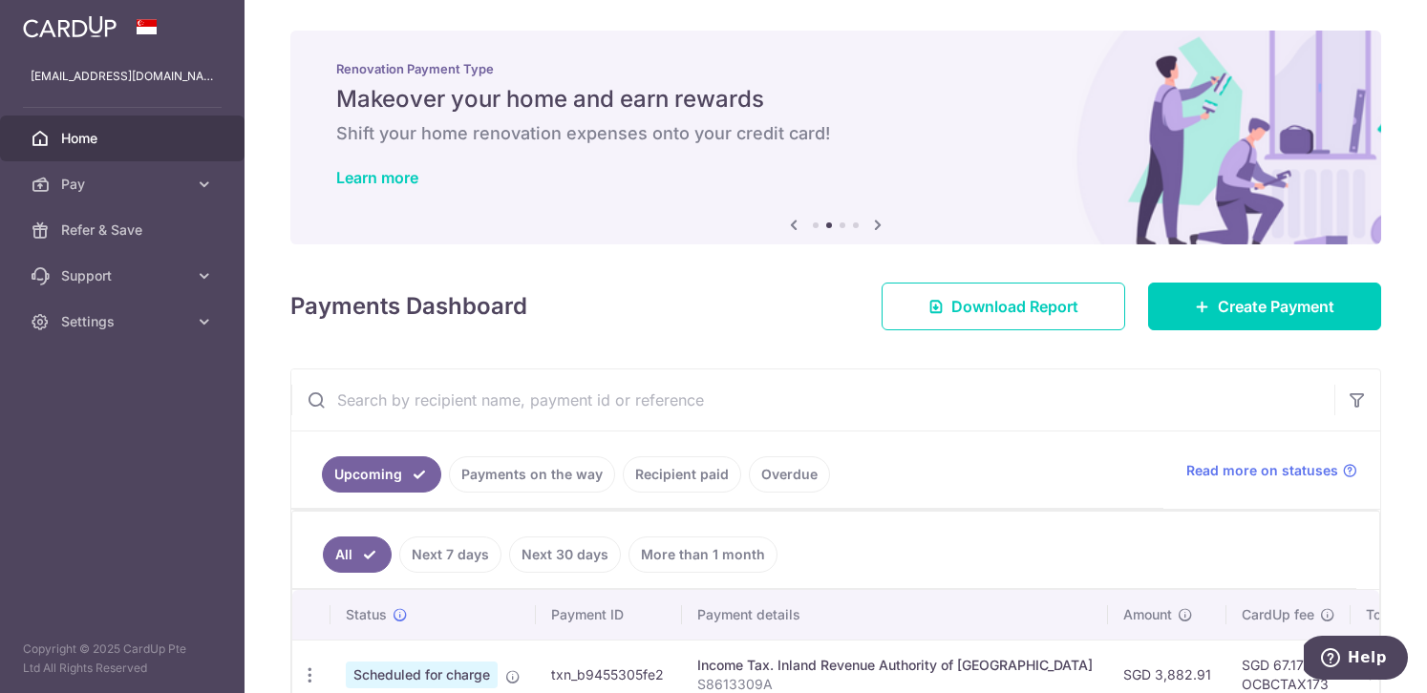
scroll to position [0, 0]
